Goal: Find specific page/section: Find specific page/section

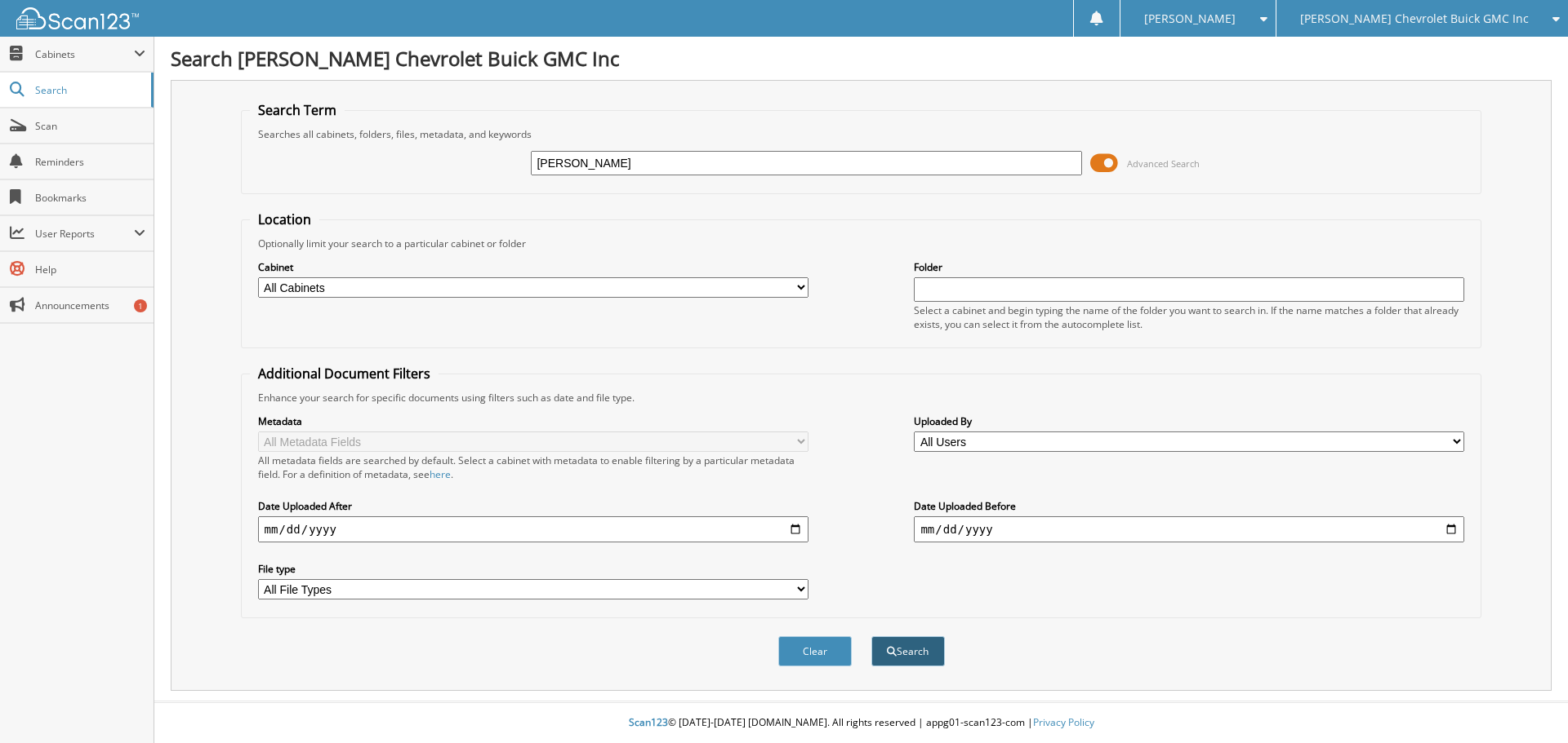
type input "[PERSON_NAME]"
click at [881, 648] on button "Search" at bounding box center [907, 651] width 74 height 30
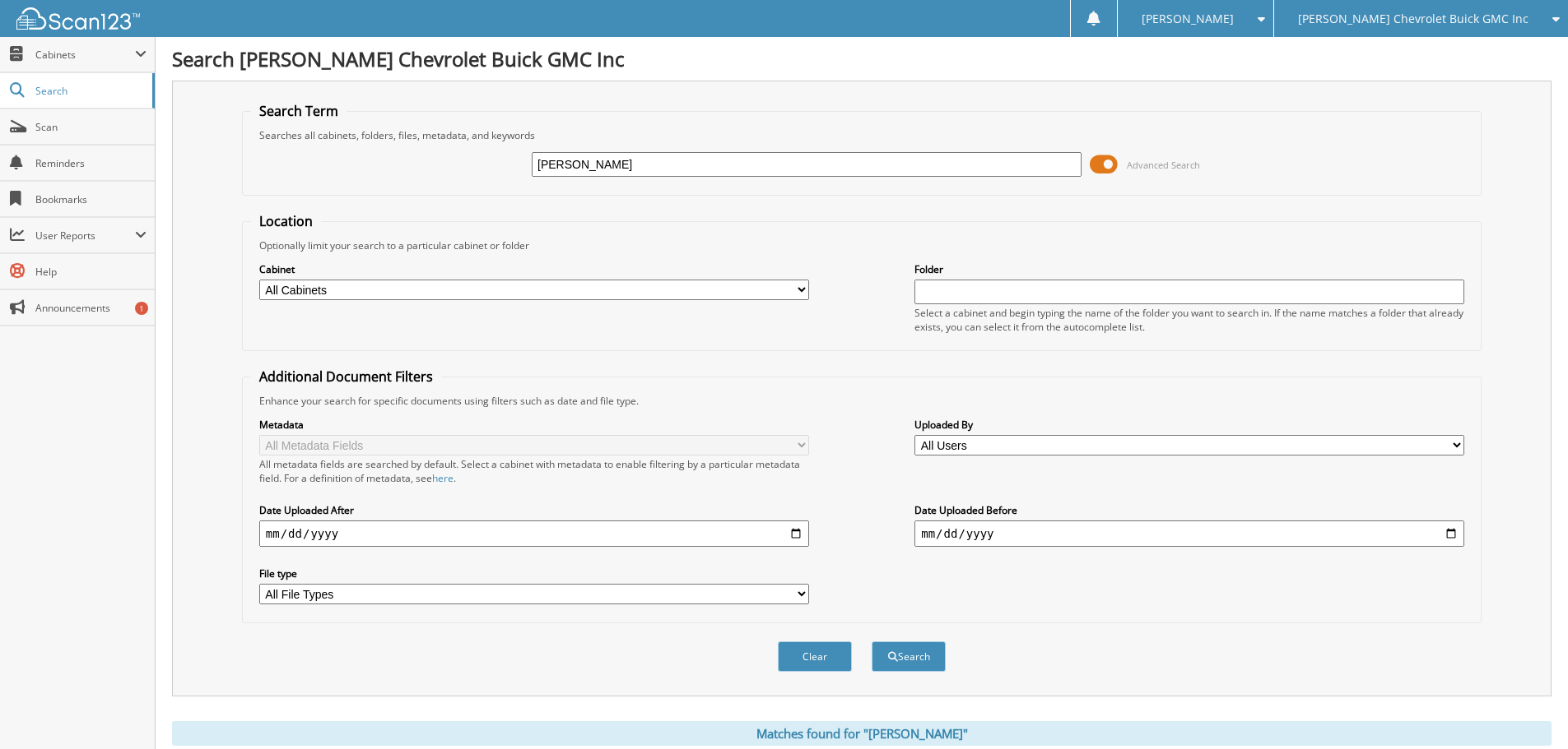
click at [1098, 167] on span at bounding box center [1103, 165] width 28 height 25
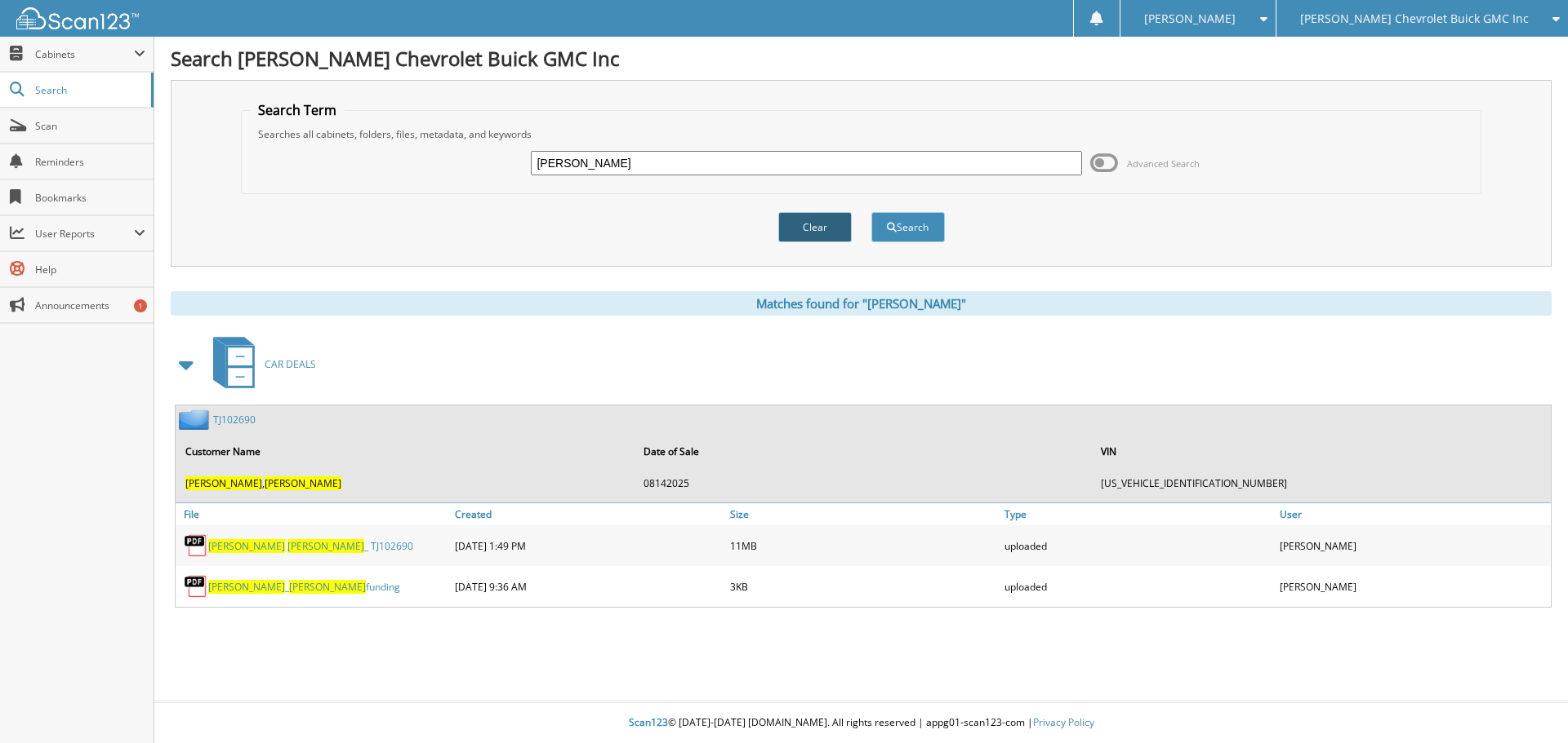
click at [805, 239] on button "Clear" at bounding box center [815, 227] width 74 height 30
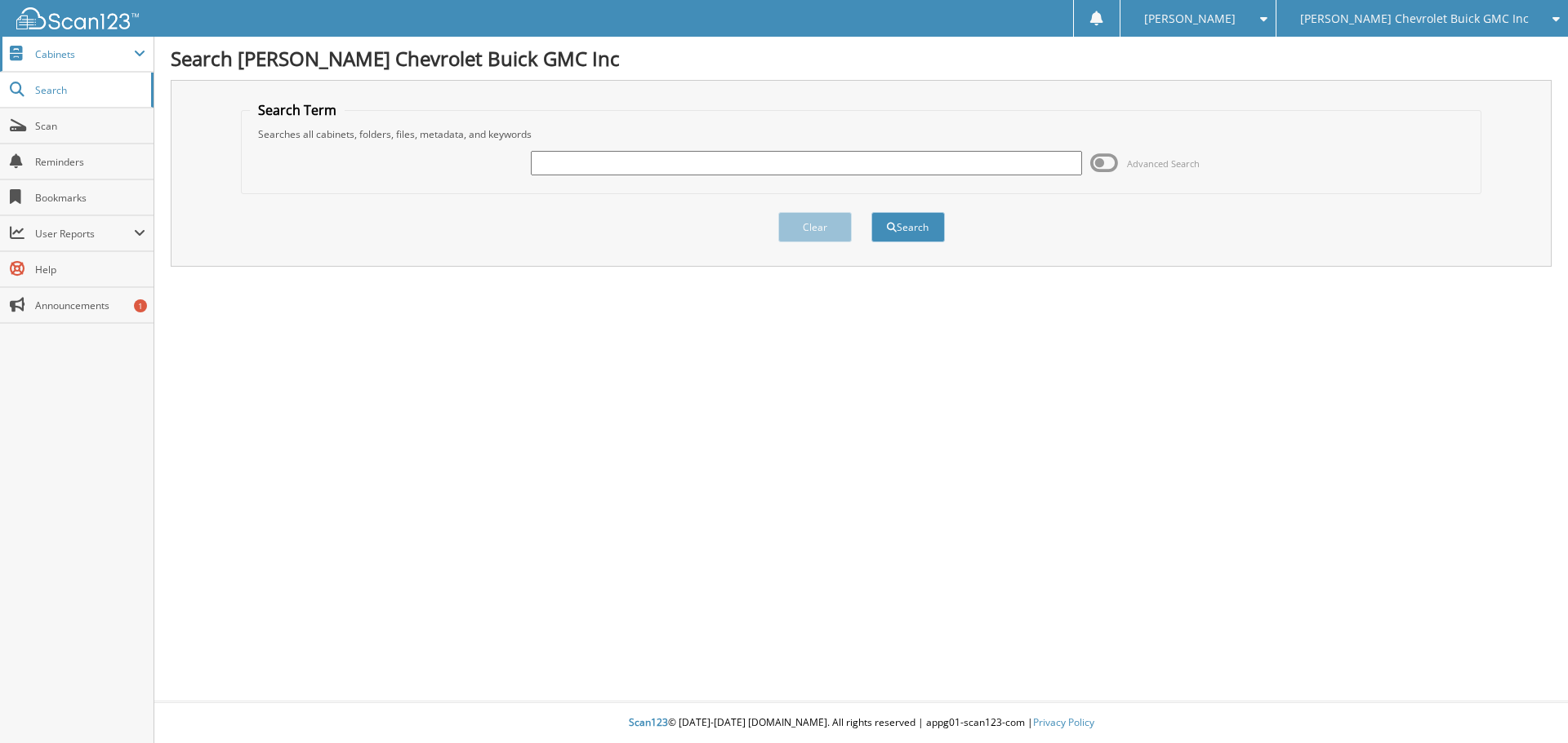
click at [83, 57] on span "Cabinets" at bounding box center [84, 54] width 99 height 14
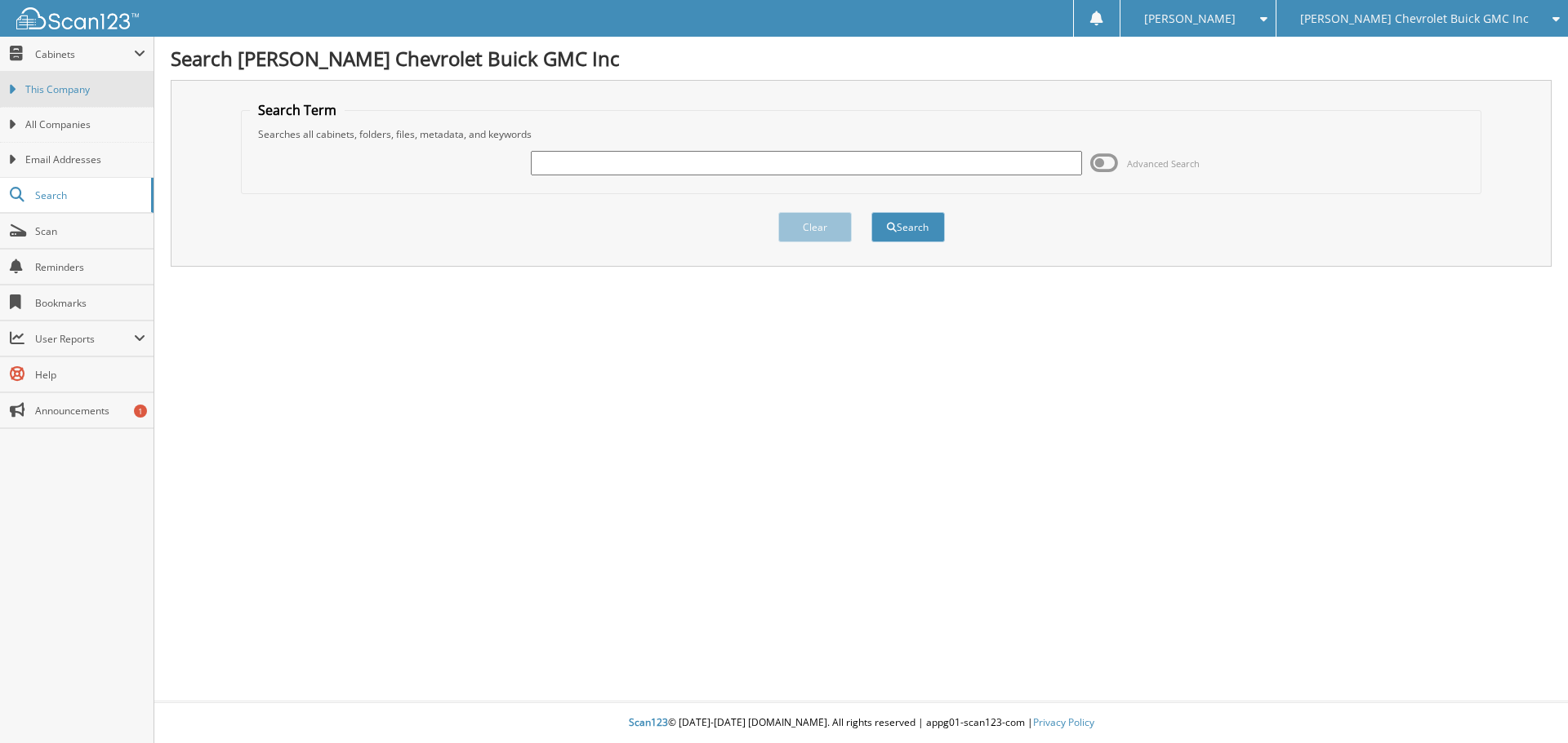
click at [84, 90] on span "This Company" at bounding box center [85, 90] width 120 height 15
